Goal: Information Seeking & Learning: Learn about a topic

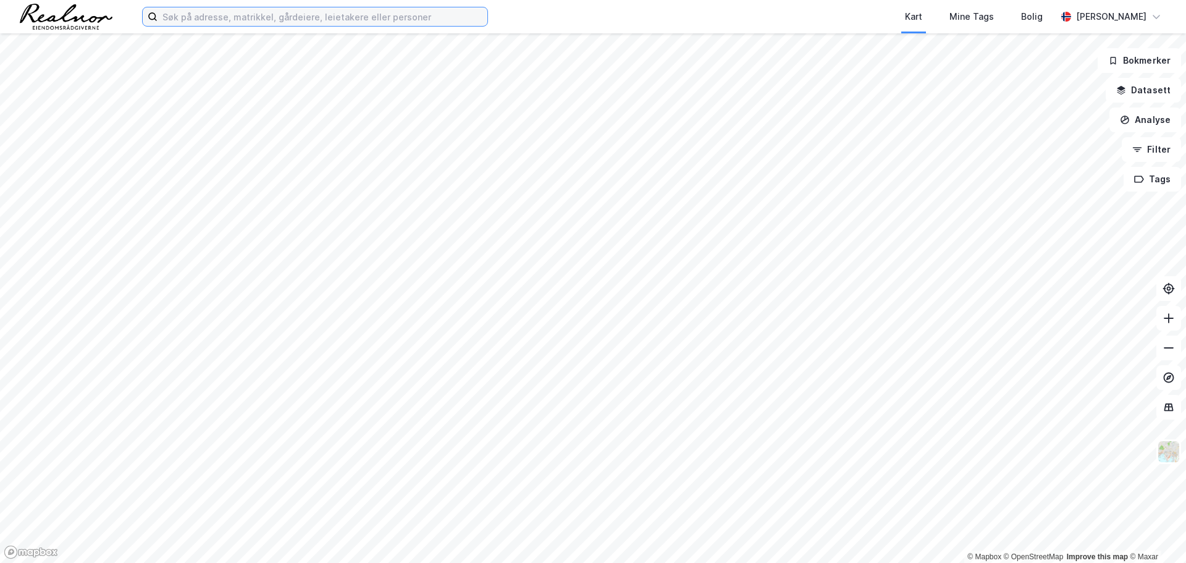
click at [285, 23] on input at bounding box center [323, 16] width 330 height 19
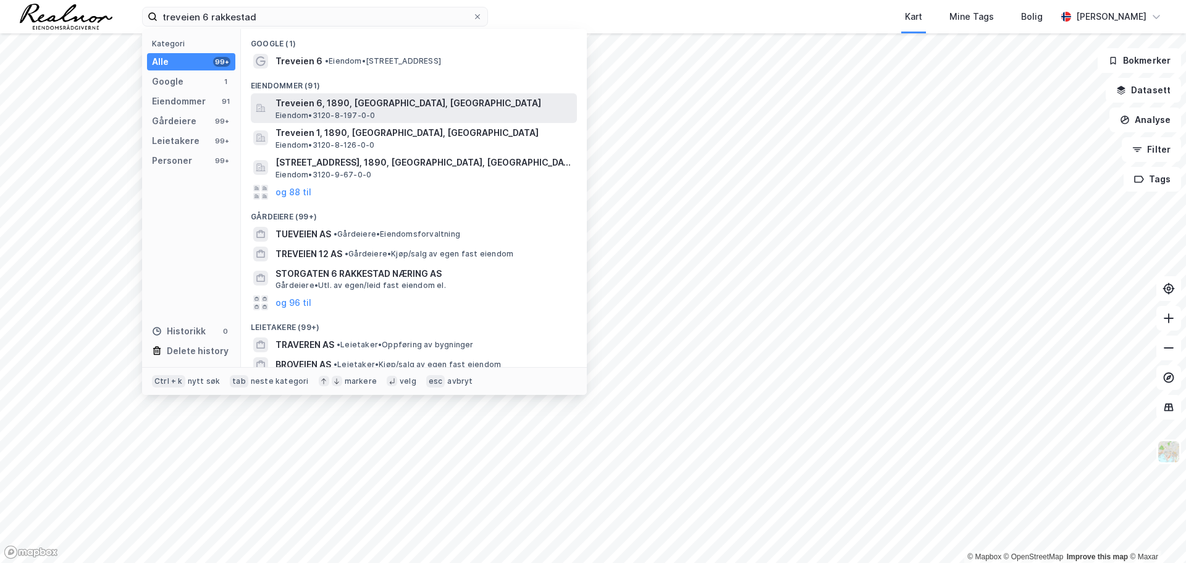
click at [393, 108] on span "Treveien 6, 1890, [GEOGRAPHIC_DATA], [GEOGRAPHIC_DATA]" at bounding box center [424, 103] width 297 height 15
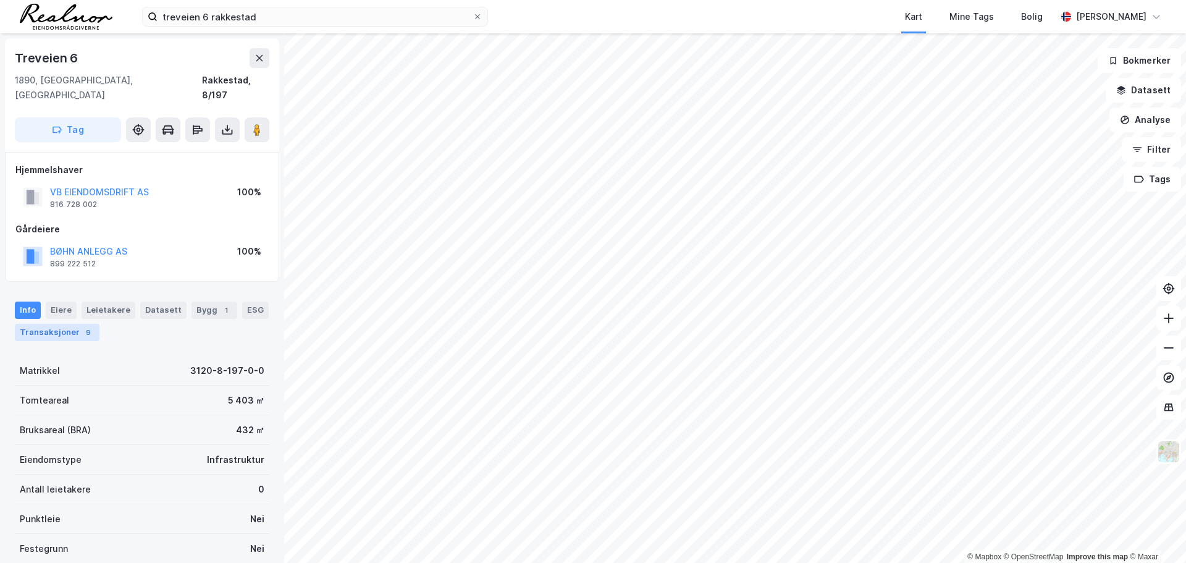
click at [62, 324] on div "Transaksjoner 9" at bounding box center [57, 332] width 85 height 17
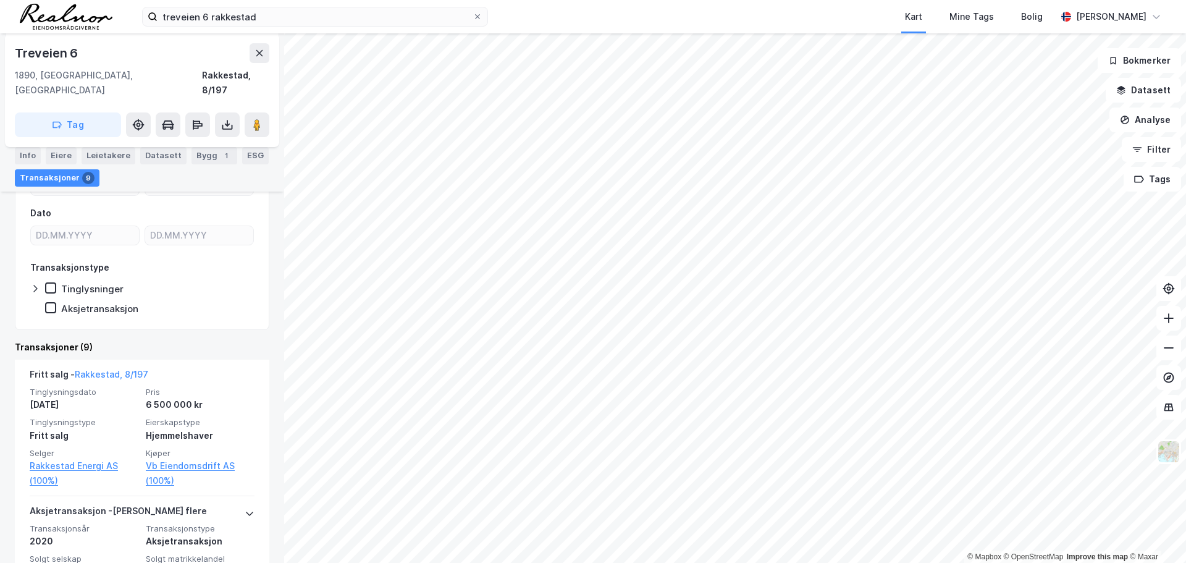
scroll to position [318, 0]
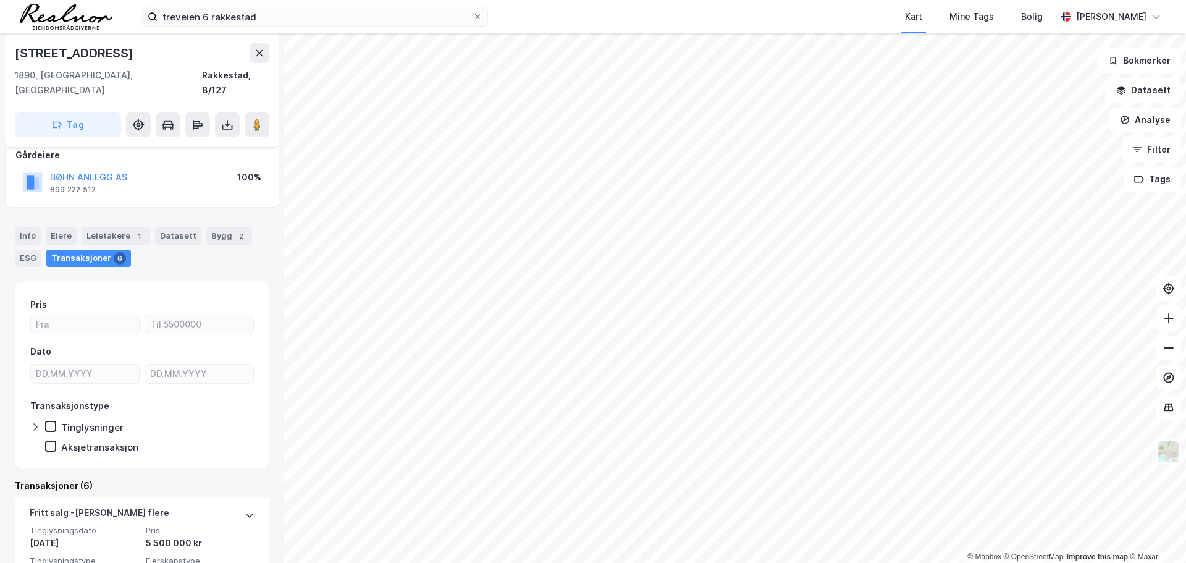
scroll to position [256, 0]
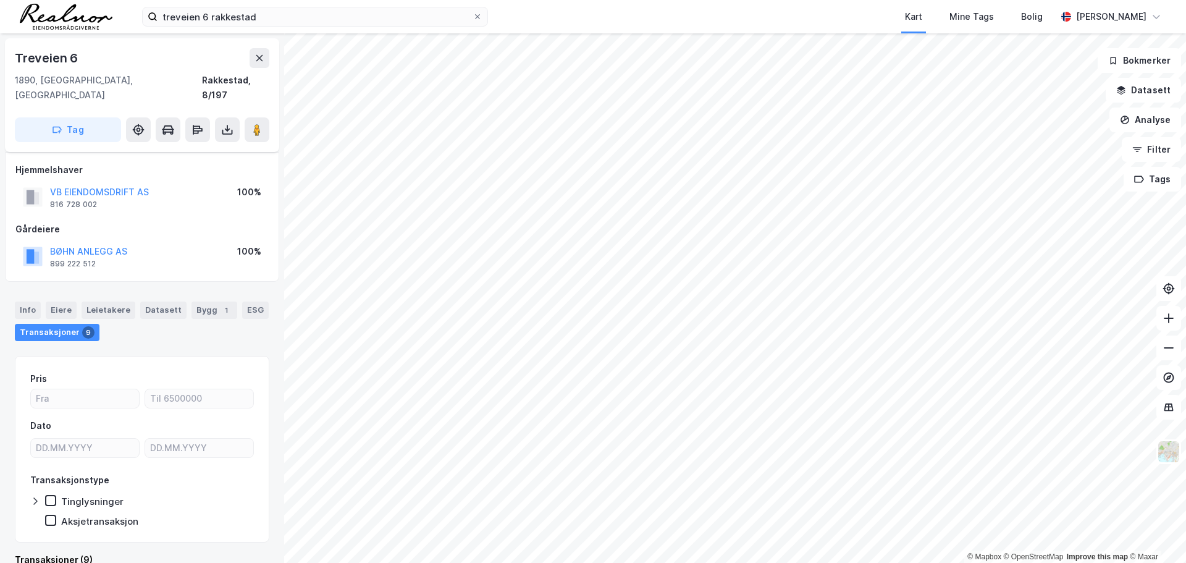
scroll to position [9, 0]
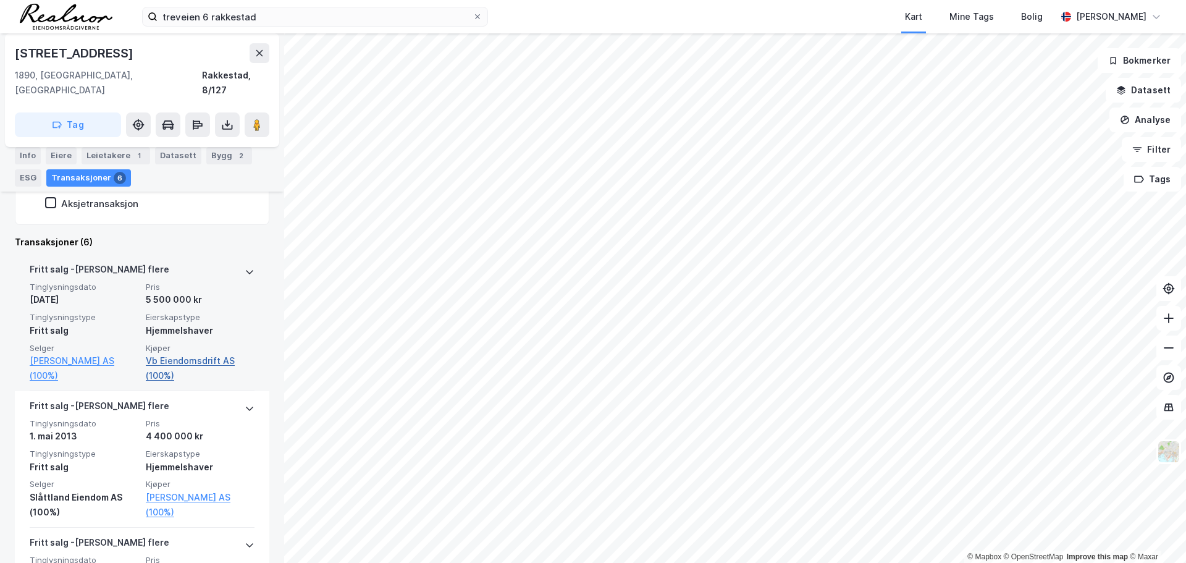
scroll to position [318, 0]
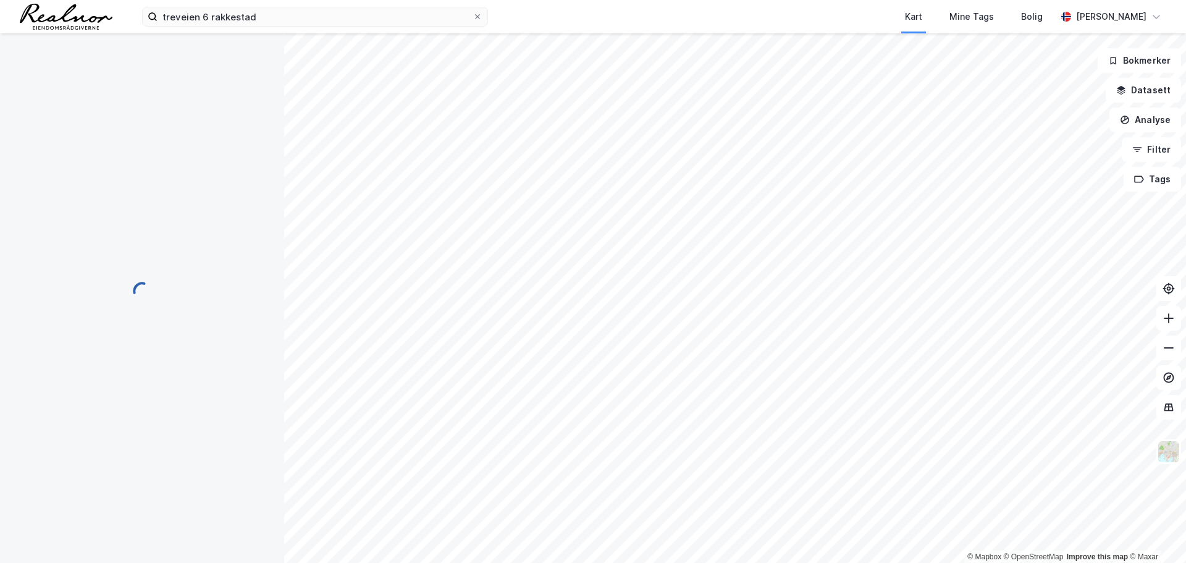
scroll to position [9, 0]
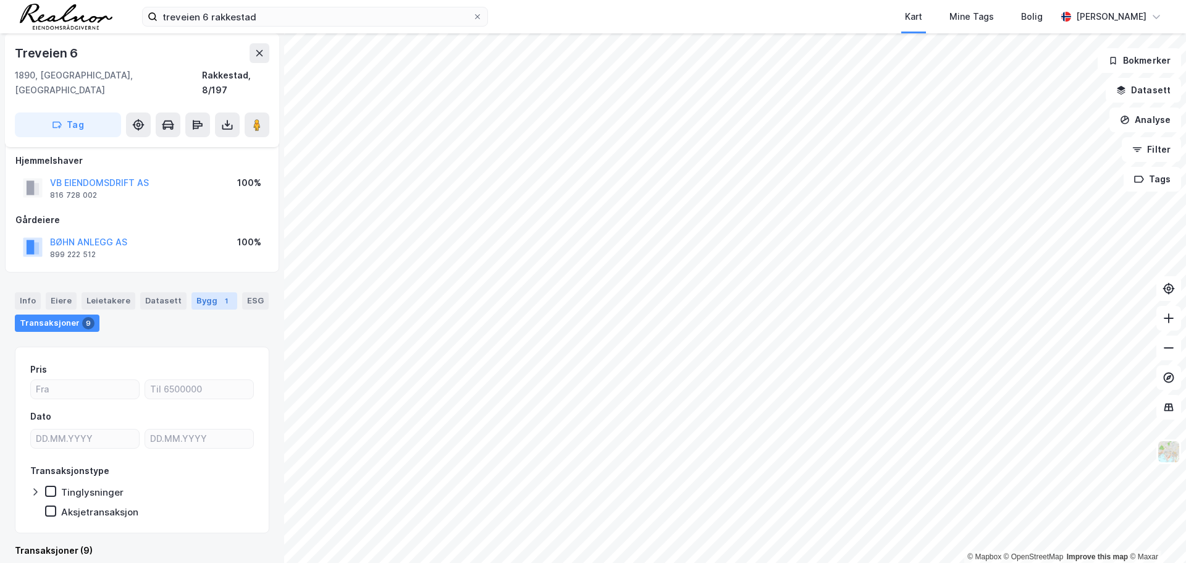
click at [220, 295] on div "1" at bounding box center [226, 301] width 12 height 12
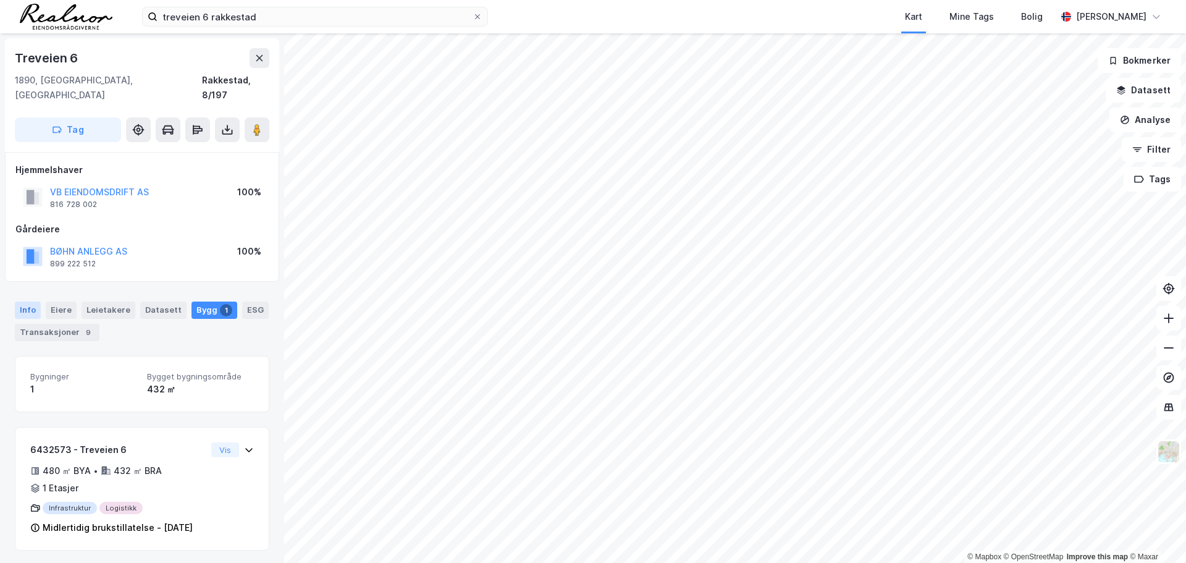
click at [32, 302] on div "Info" at bounding box center [28, 310] width 26 height 17
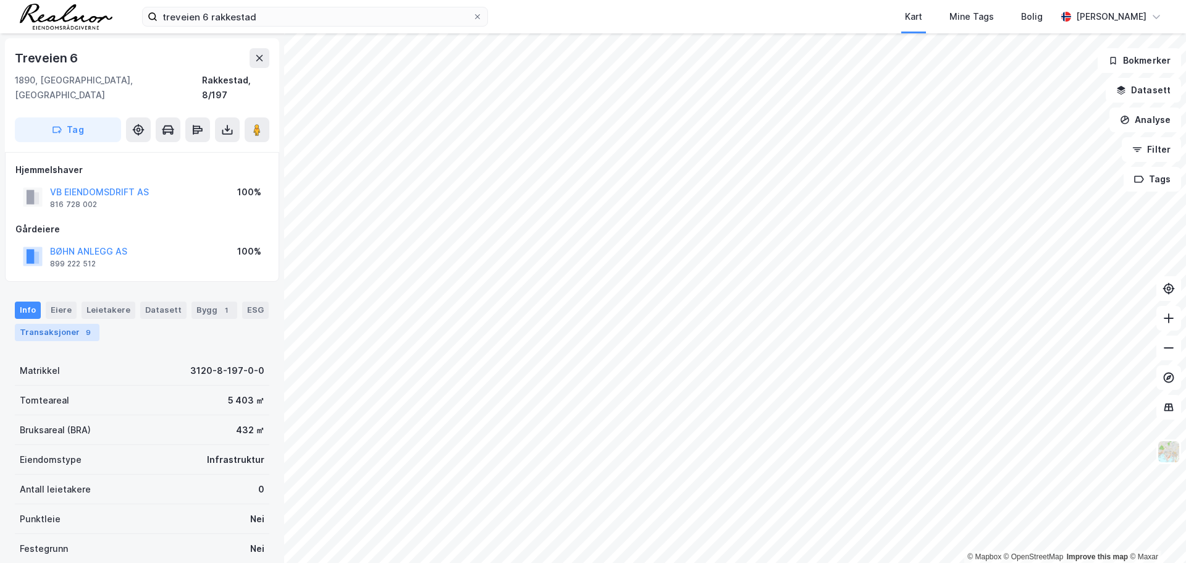
click at [70, 324] on div "Transaksjoner 9" at bounding box center [57, 332] width 85 height 17
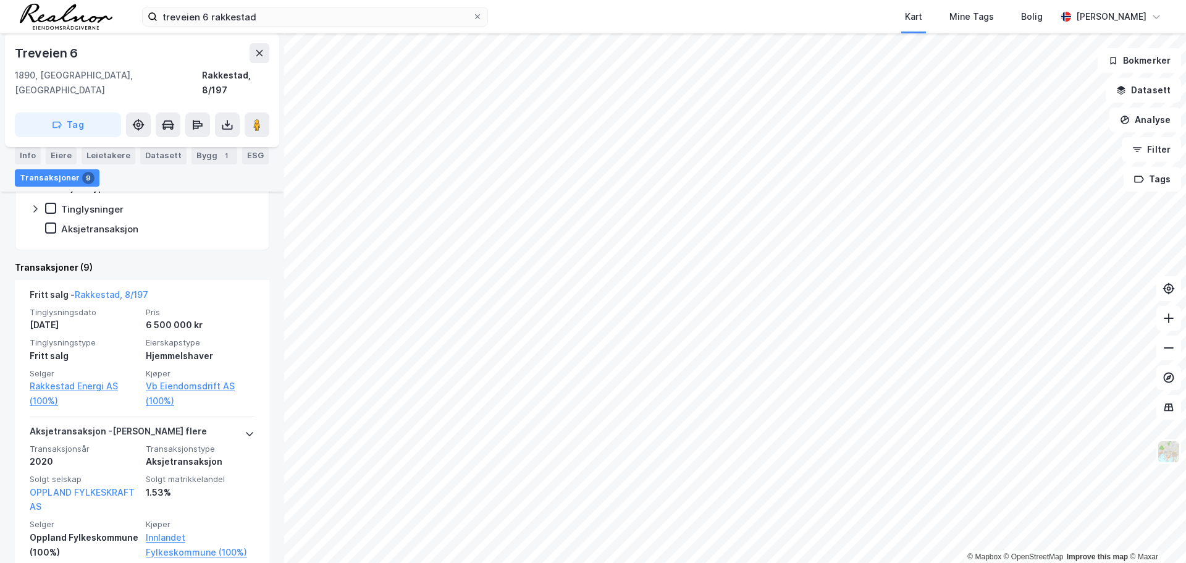
scroll to position [309, 0]
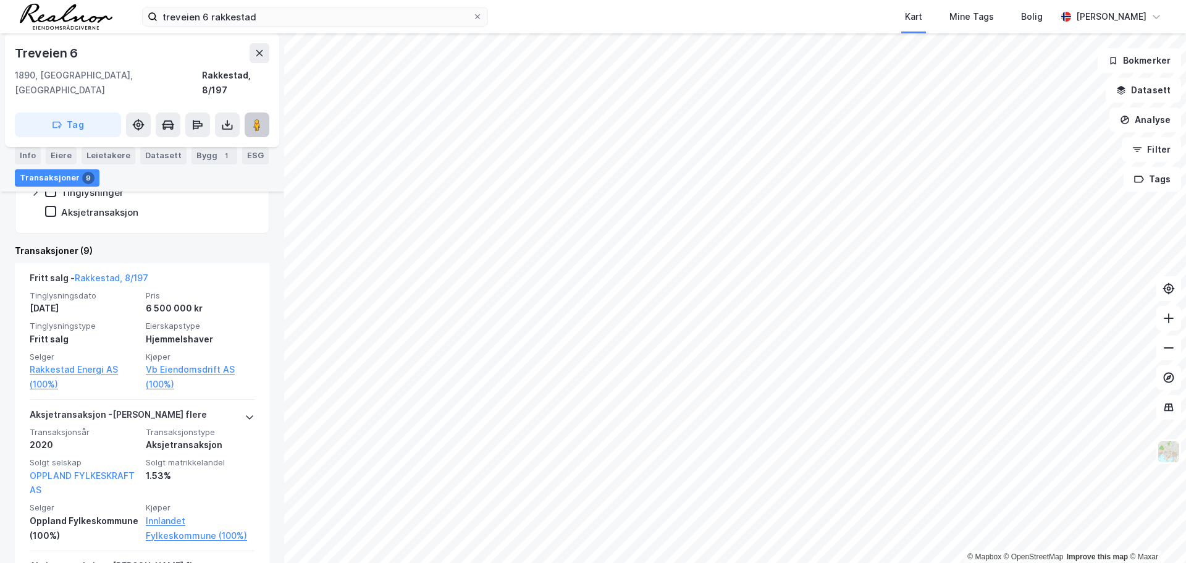
click at [260, 119] on image at bounding box center [256, 125] width 7 height 12
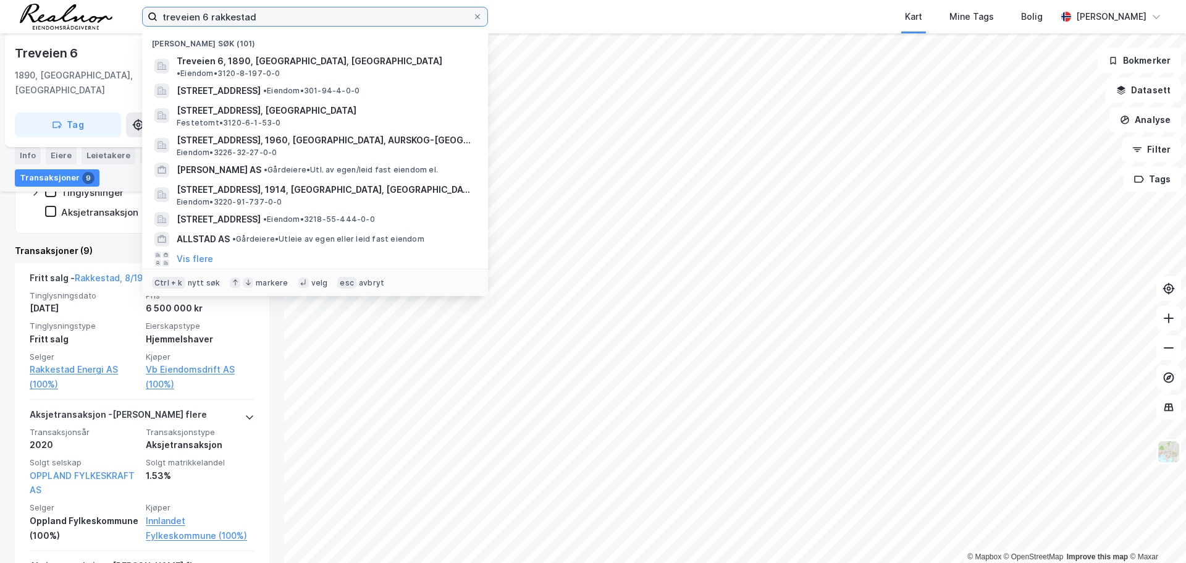
drag, startPoint x: 256, startPoint y: 19, endPoint x: -2, endPoint y: 8, distance: 257.9
click at [0, 8] on html "treveien 6 [PERSON_NAME] søk (101) Treveien 6, 1890, [GEOGRAPHIC_DATA], [GEOGRA…" at bounding box center [593, 281] width 1186 height 563
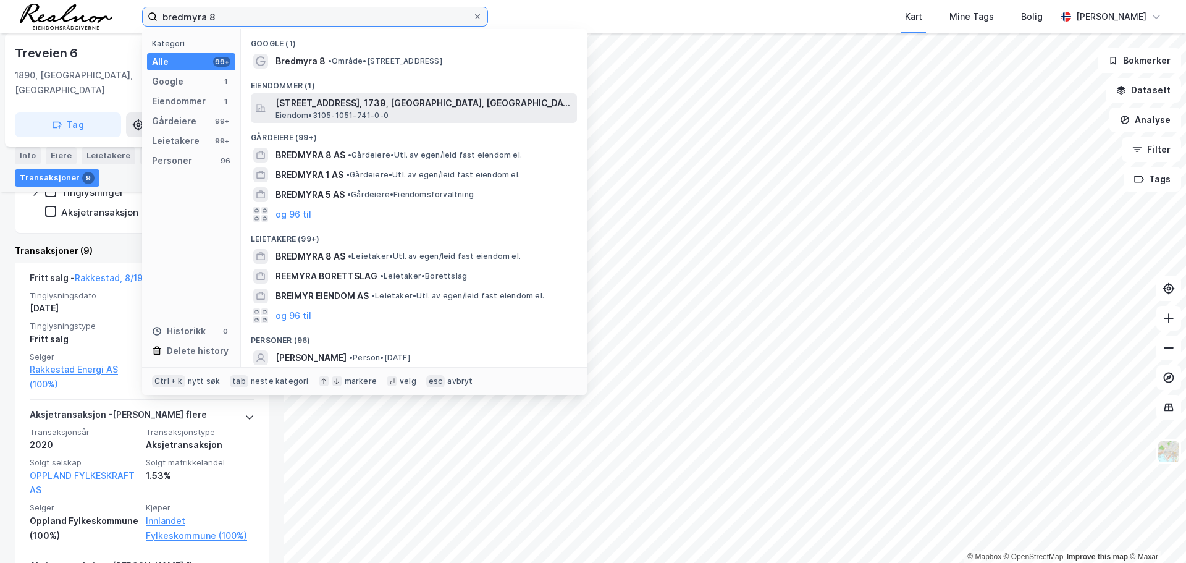
type input "bredmyra 8"
click at [352, 105] on span "[STREET_ADDRESS], 1739, [GEOGRAPHIC_DATA], [GEOGRAPHIC_DATA]" at bounding box center [424, 103] width 297 height 15
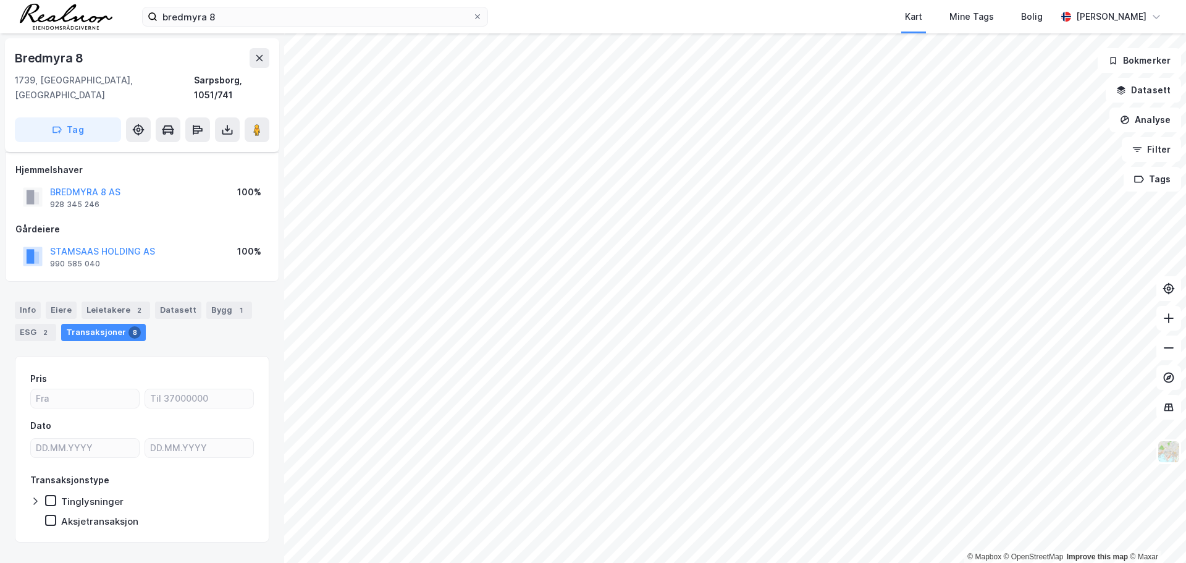
scroll to position [9, 0]
